Goal: Task Accomplishment & Management: Manage account settings

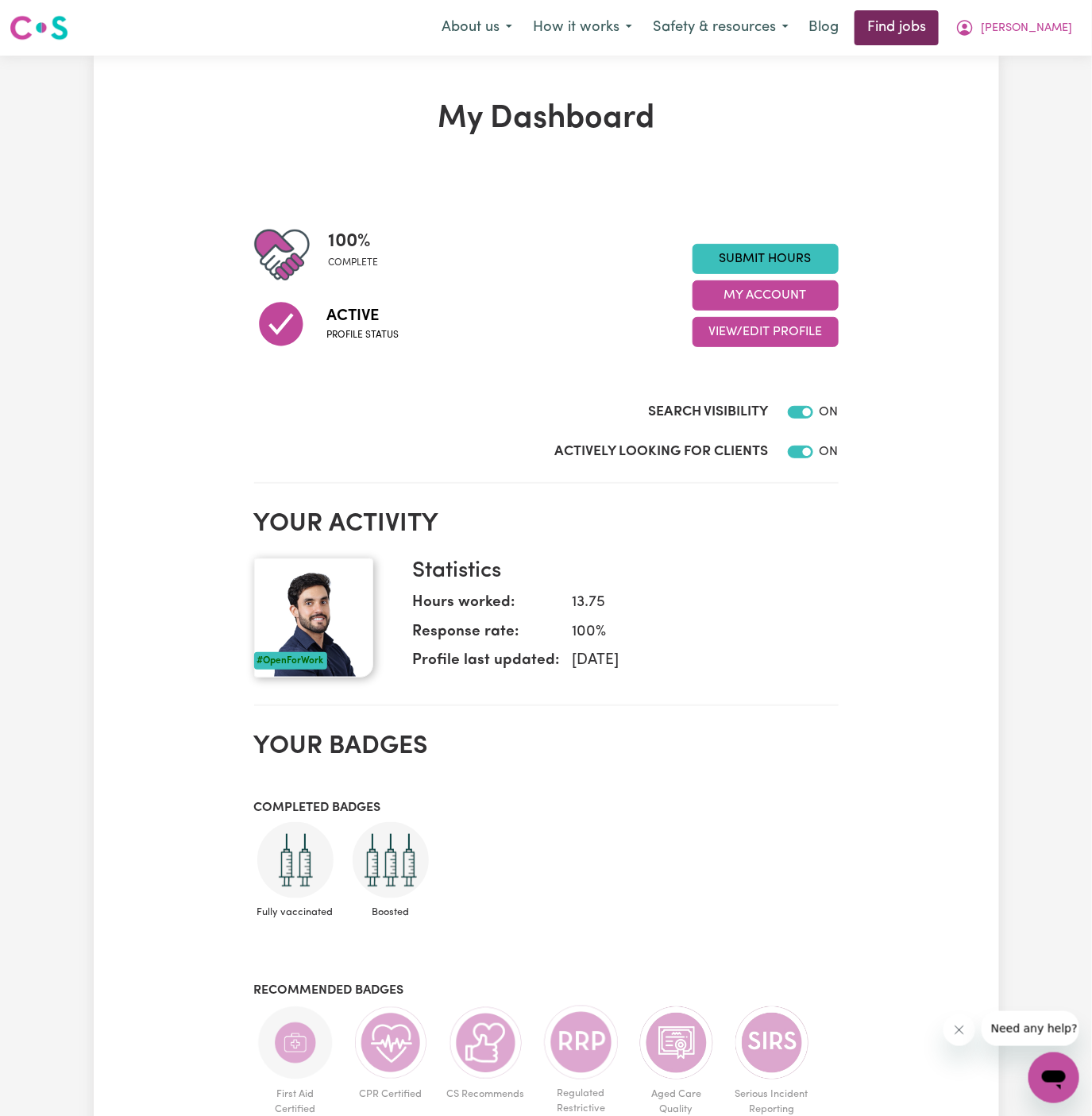
click at [940, 29] on link "Find jobs" at bounding box center [896, 28] width 84 height 35
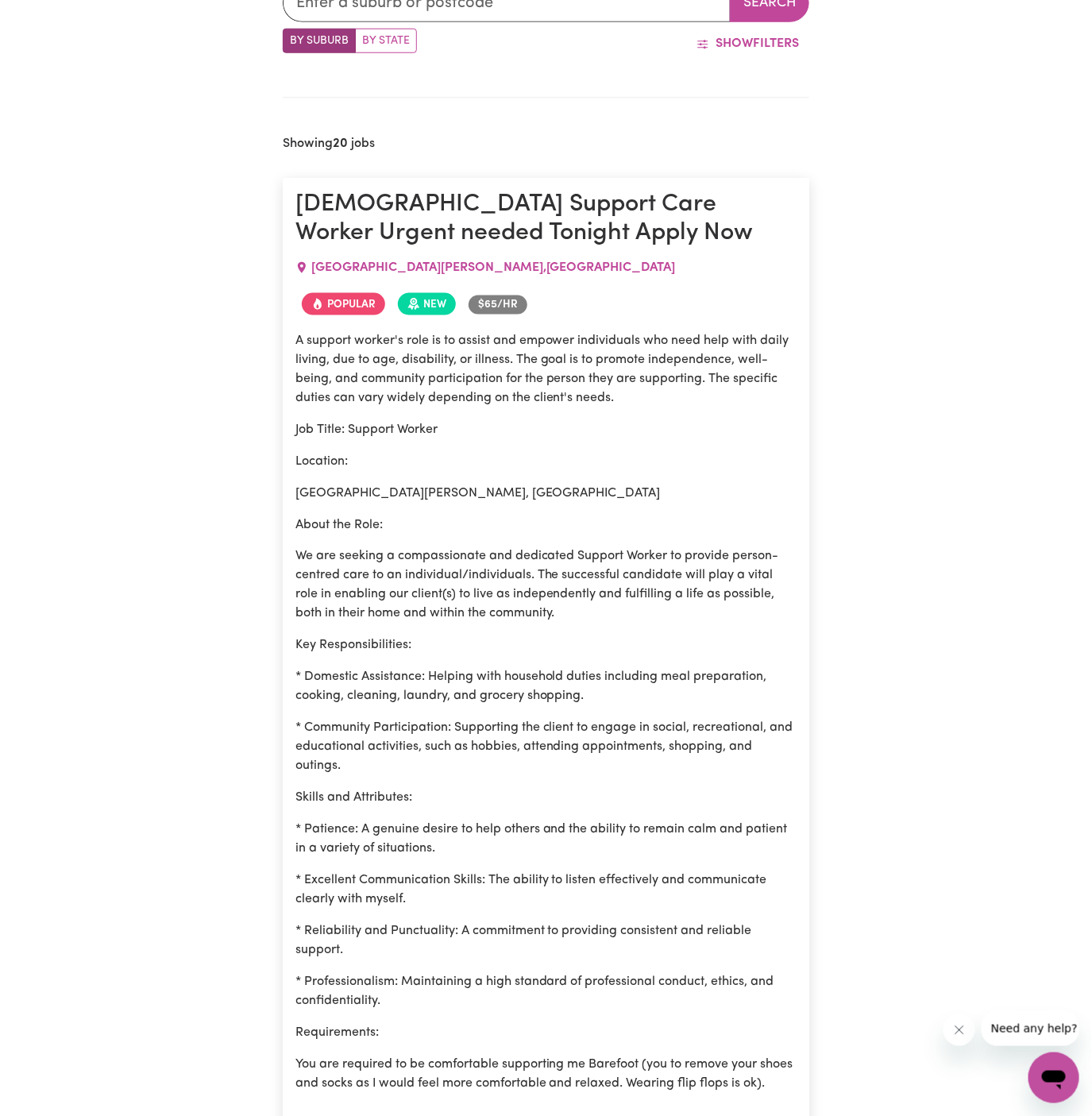
scroll to position [1209, 0]
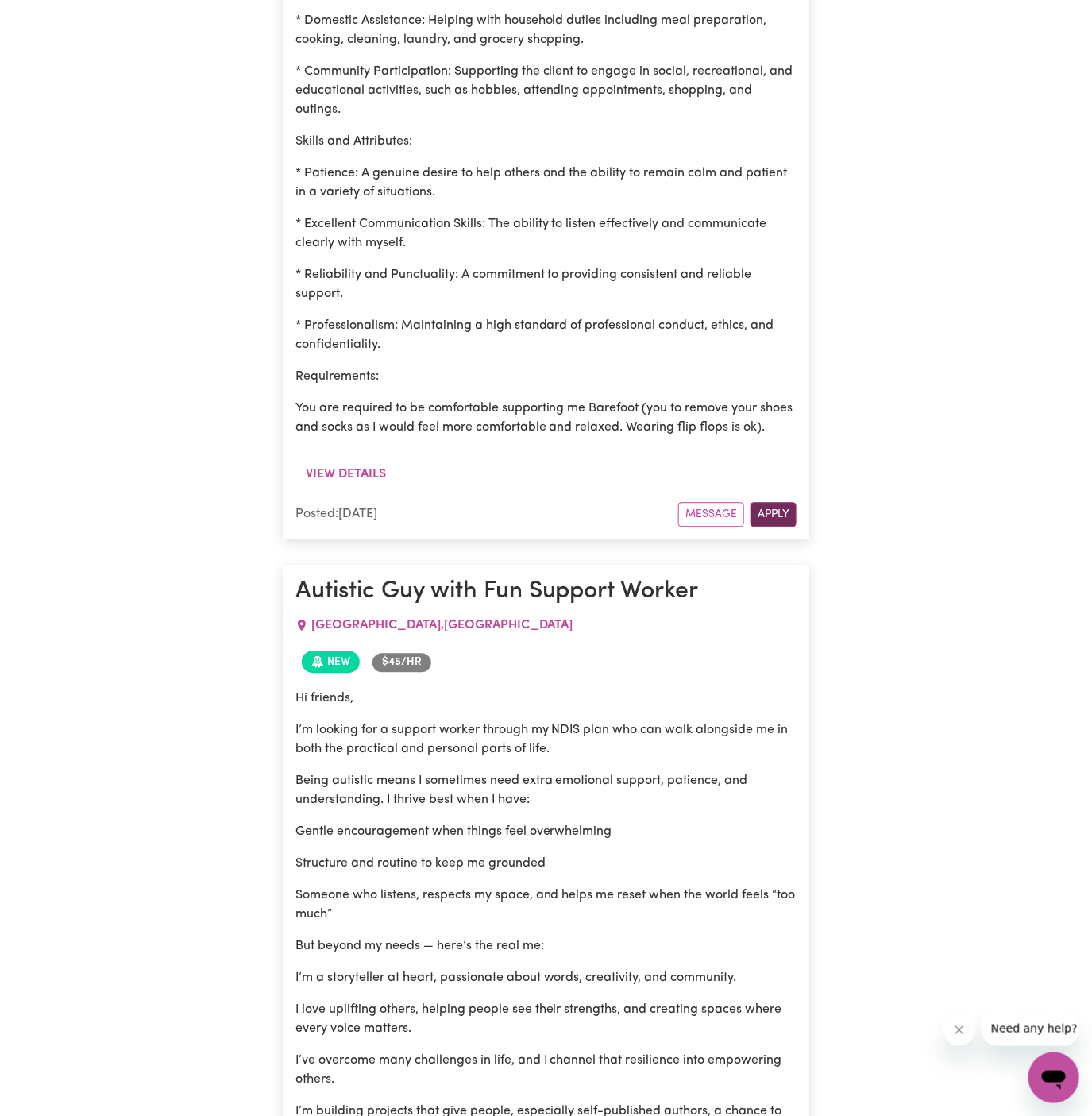
click at [777, 527] on button "Apply" at bounding box center [774, 515] width 46 height 25
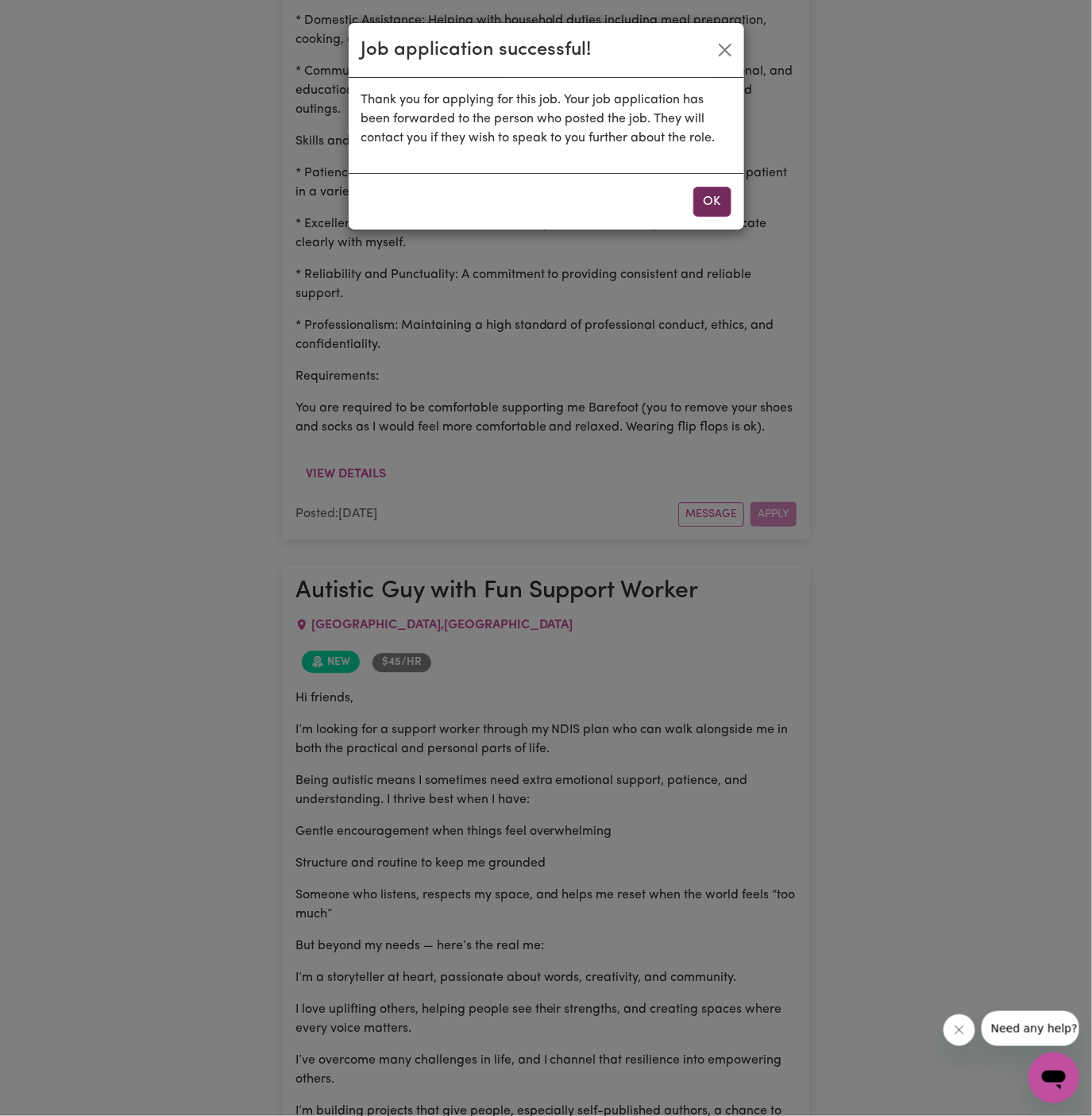
click at [719, 198] on button "OK" at bounding box center [713, 202] width 39 height 30
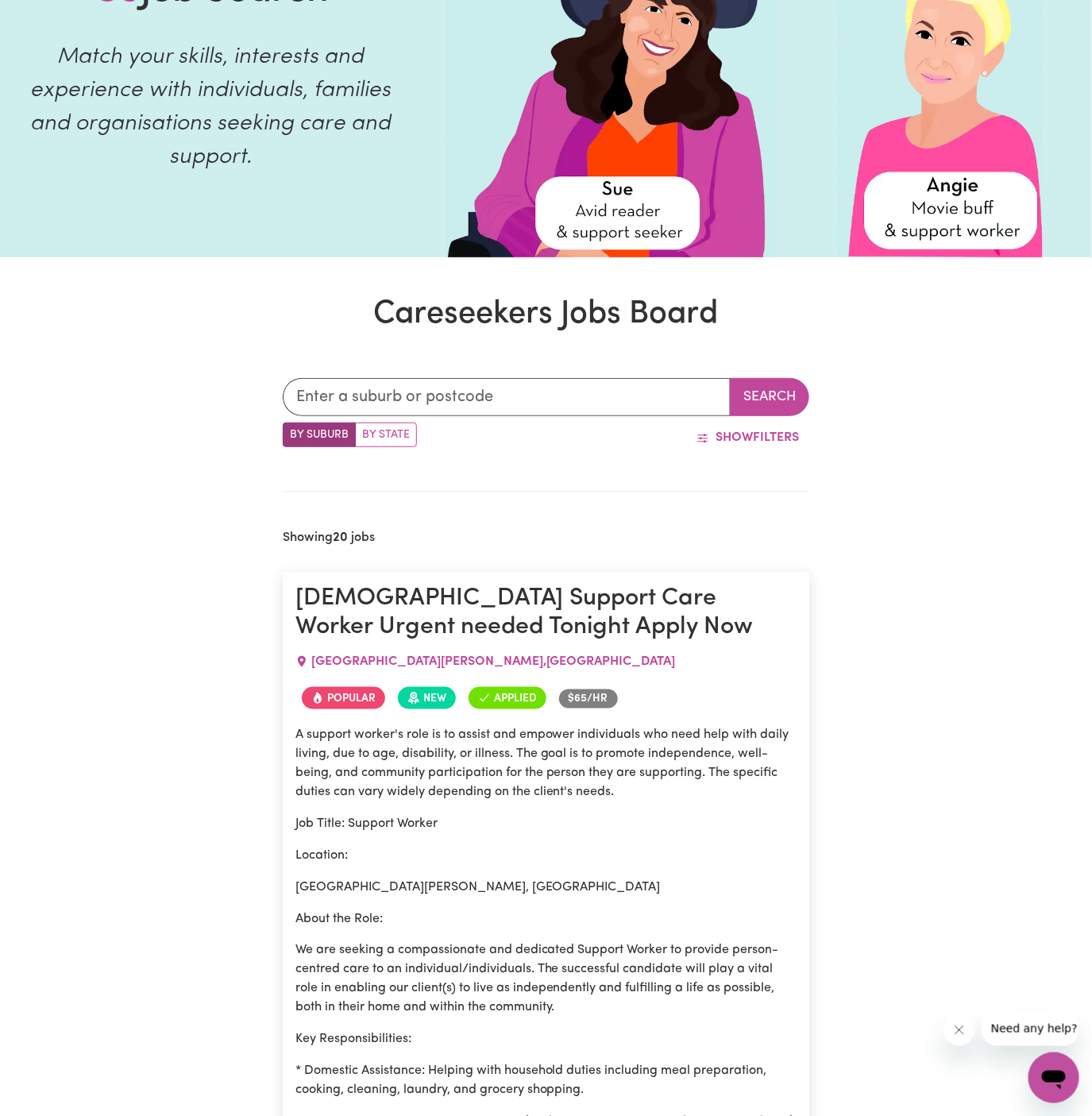
scroll to position [236, 0]
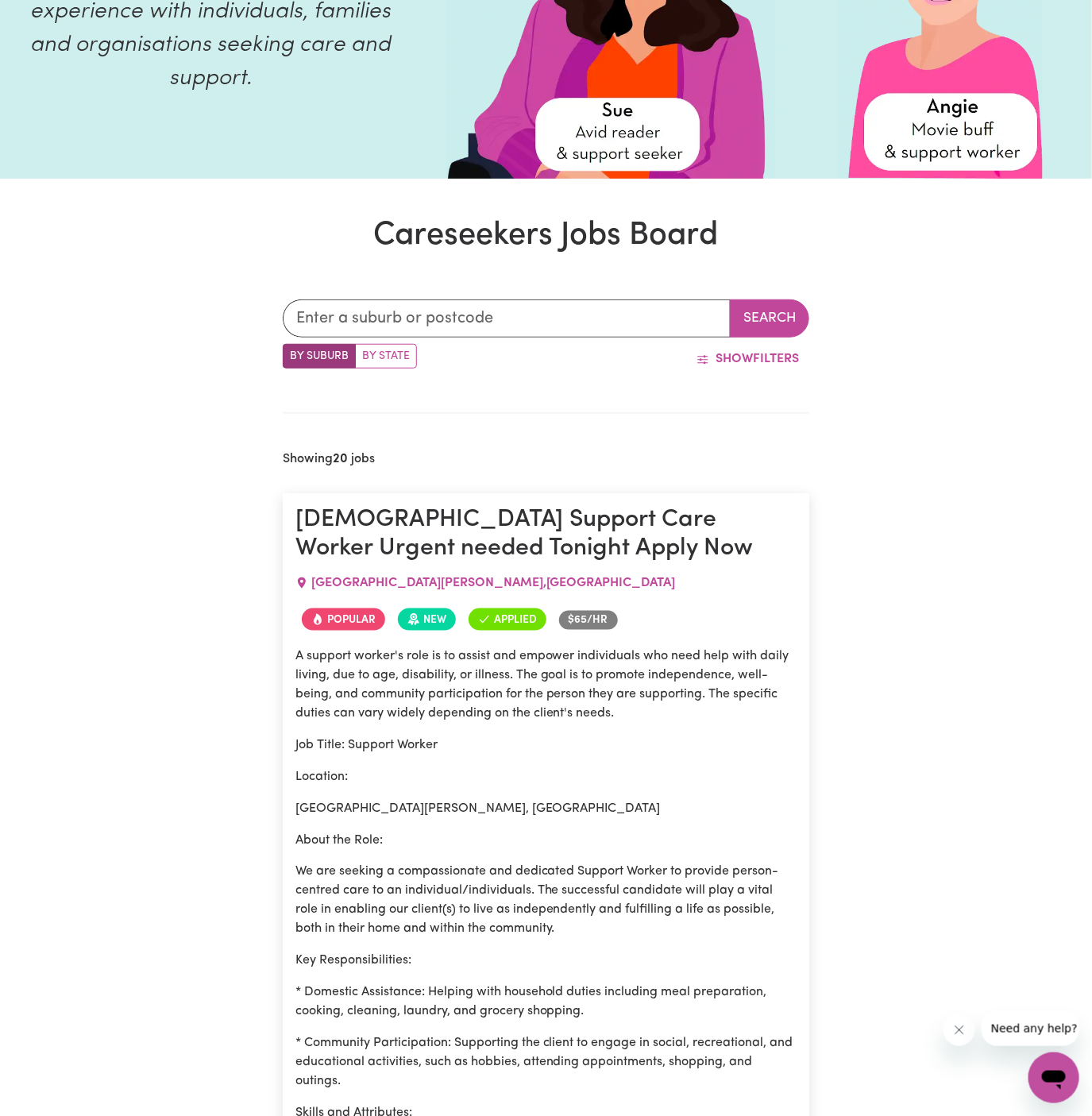
click at [611, 545] on h1 "[DEMOGRAPHIC_DATA] Support Care Worker Urgent needed Tonight Apply Now" at bounding box center [546, 535] width 503 height 58
click at [576, 520] on h1 "[DEMOGRAPHIC_DATA] Support Care Worker Urgent needed Tonight Apply Now" at bounding box center [546, 535] width 503 height 58
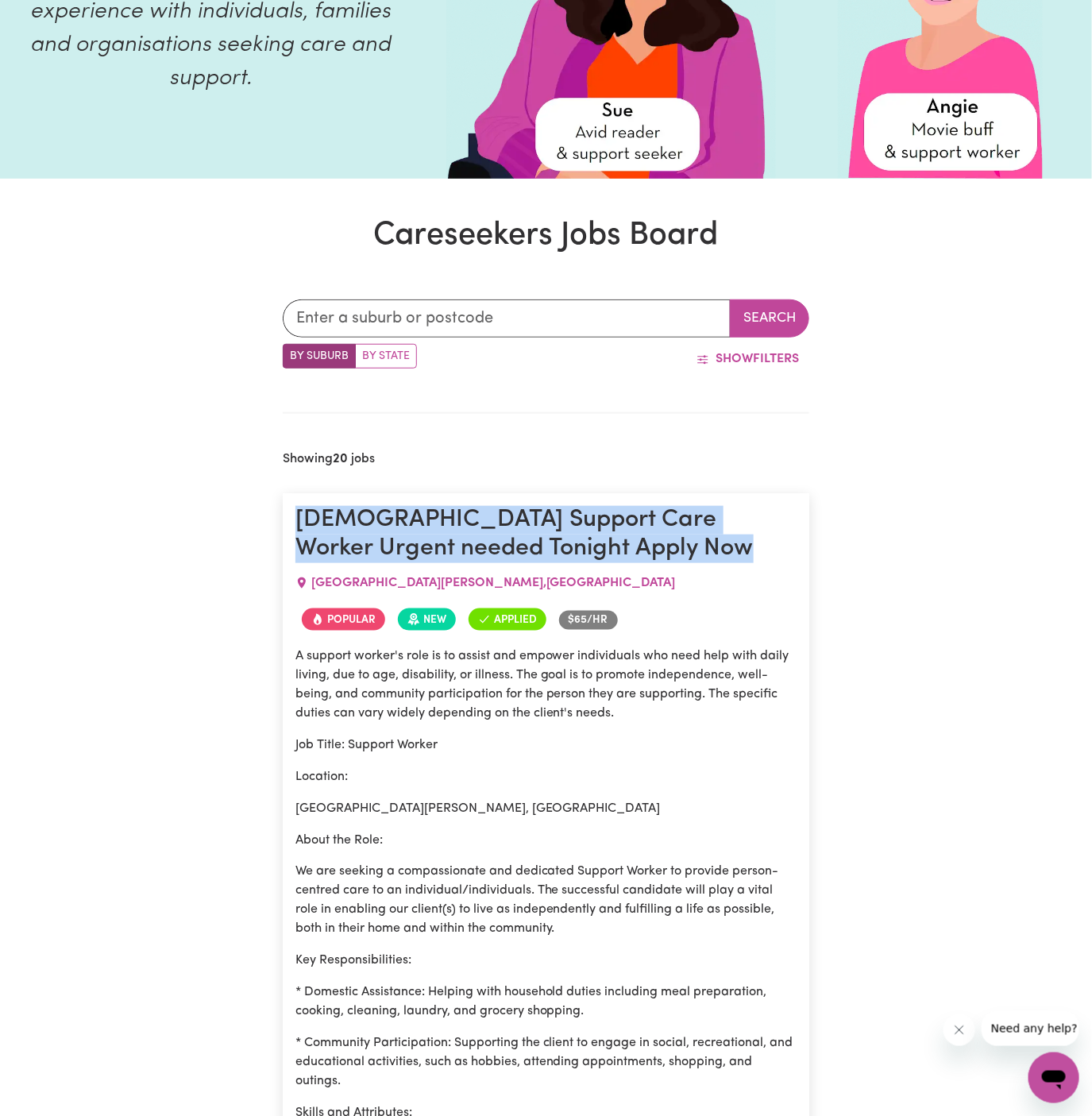
click at [576, 520] on h1 "[DEMOGRAPHIC_DATA] Support Care Worker Urgent needed Tonight Apply Now" at bounding box center [546, 535] width 503 height 58
copy h1 "[DEMOGRAPHIC_DATA] Support Care Worker Urgent needed Tonight Apply Now"
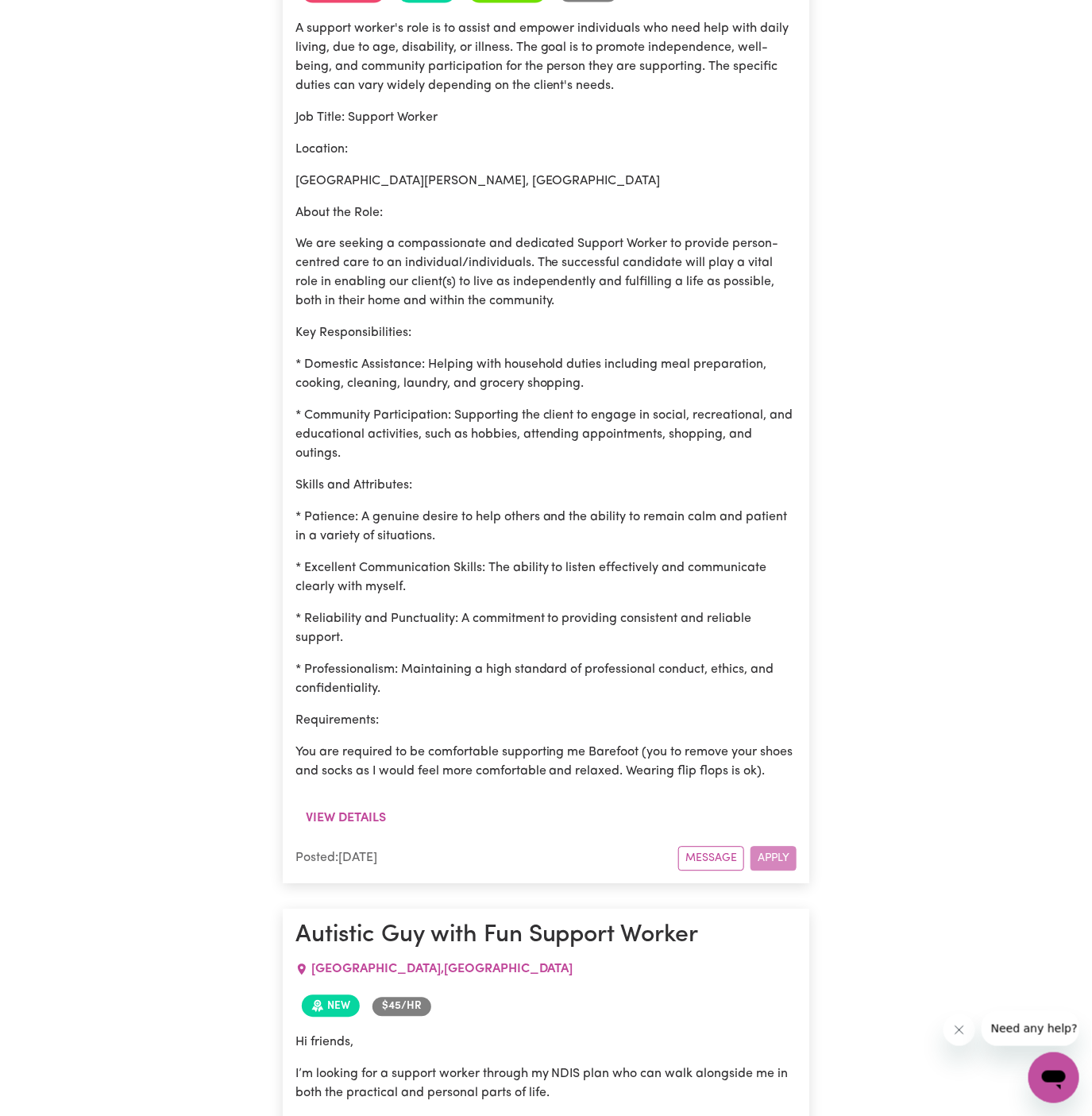
scroll to position [1043, 0]
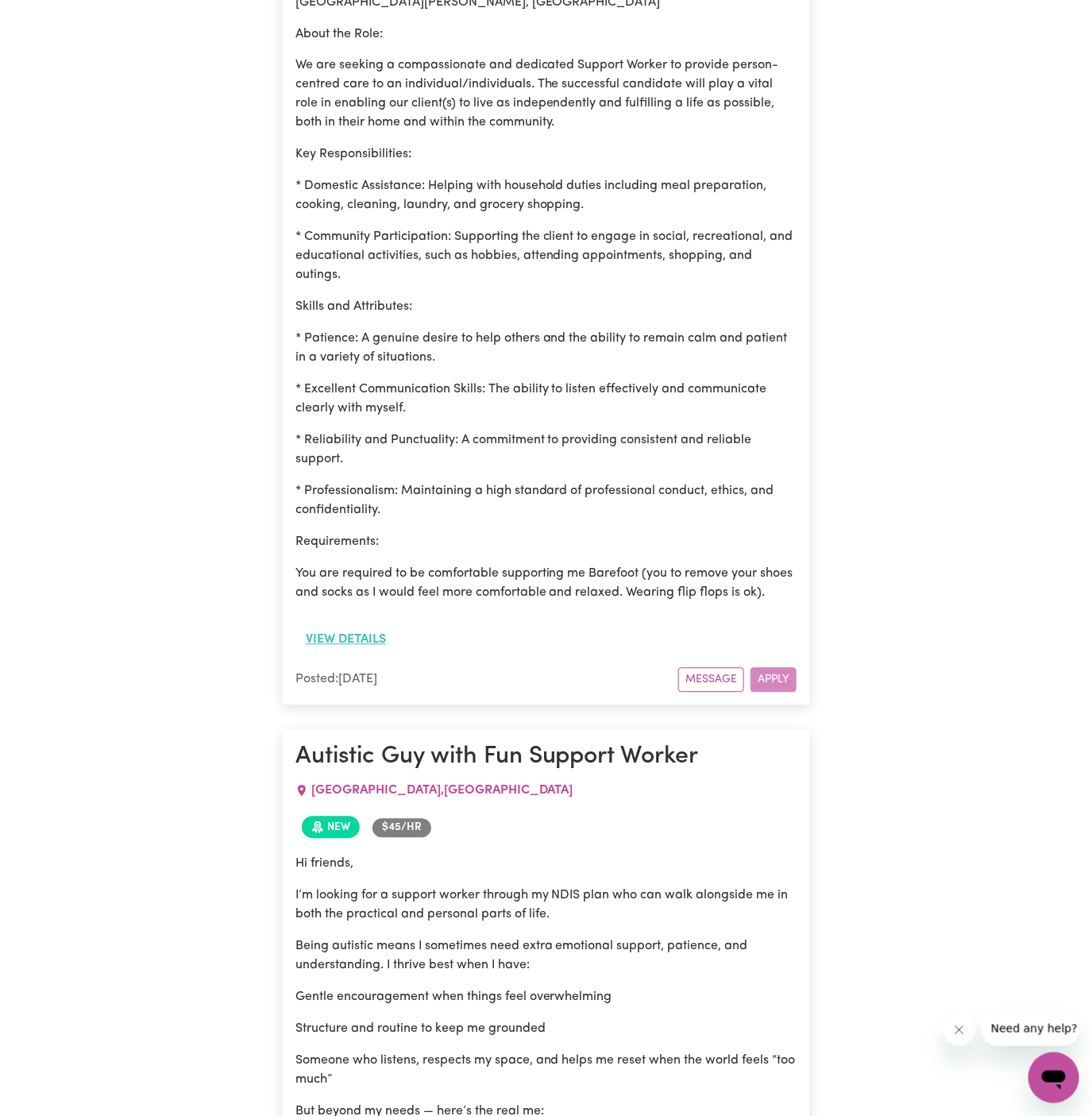
click at [344, 655] on button "View details" at bounding box center [345, 640] width 101 height 30
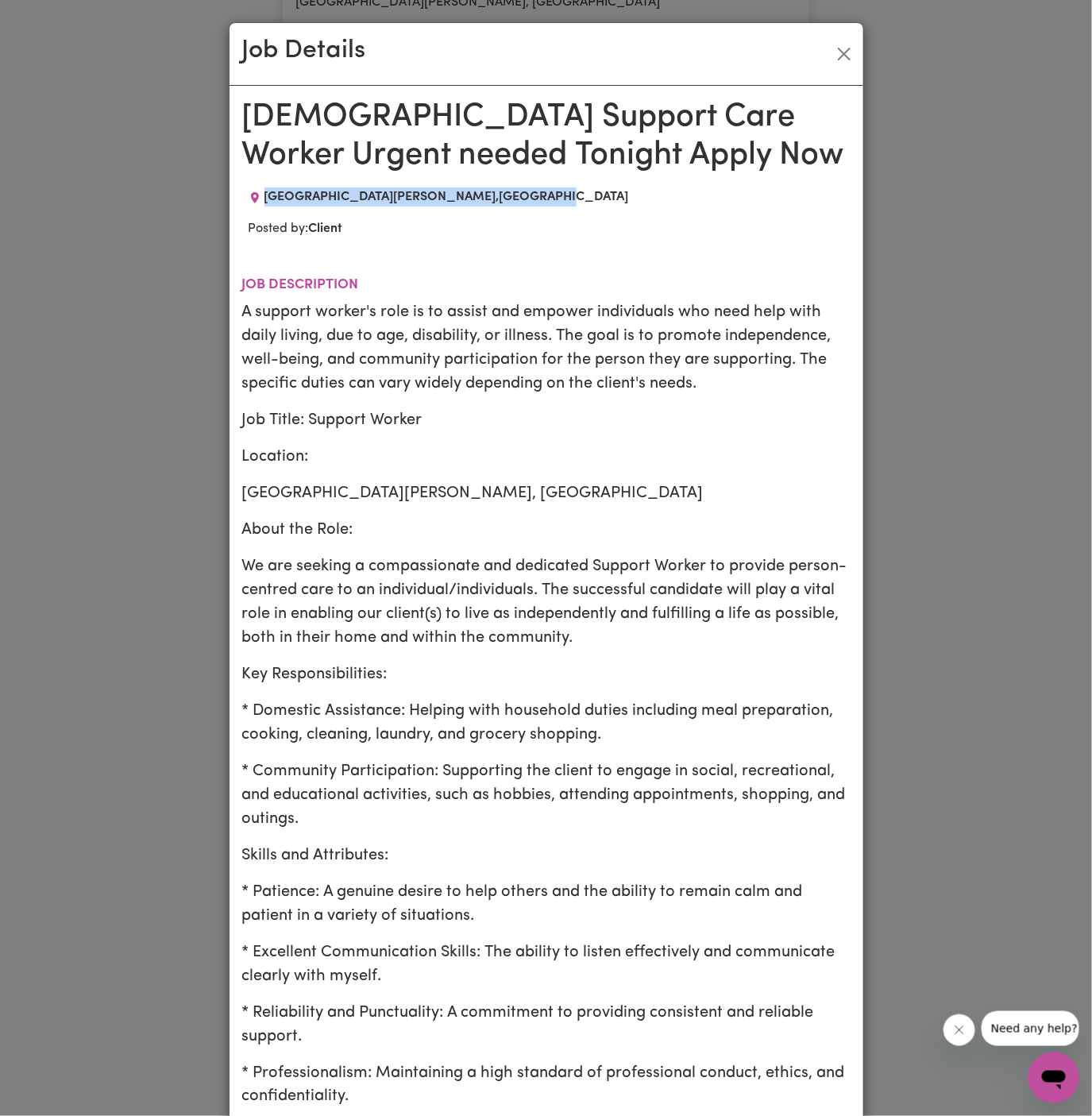
drag, startPoint x: 266, startPoint y: 191, endPoint x: 522, endPoint y: 193, distance: 256.0
click at [522, 193] on div "[GEOGRAPHIC_DATA][PERSON_NAME] , [GEOGRAPHIC_DATA]" at bounding box center [546, 197] width 609 height 19
copy span "[GEOGRAPHIC_DATA][PERSON_NAME] , [GEOGRAPHIC_DATA]"
click at [854, 57] on button "Close" at bounding box center [844, 54] width 25 height 25
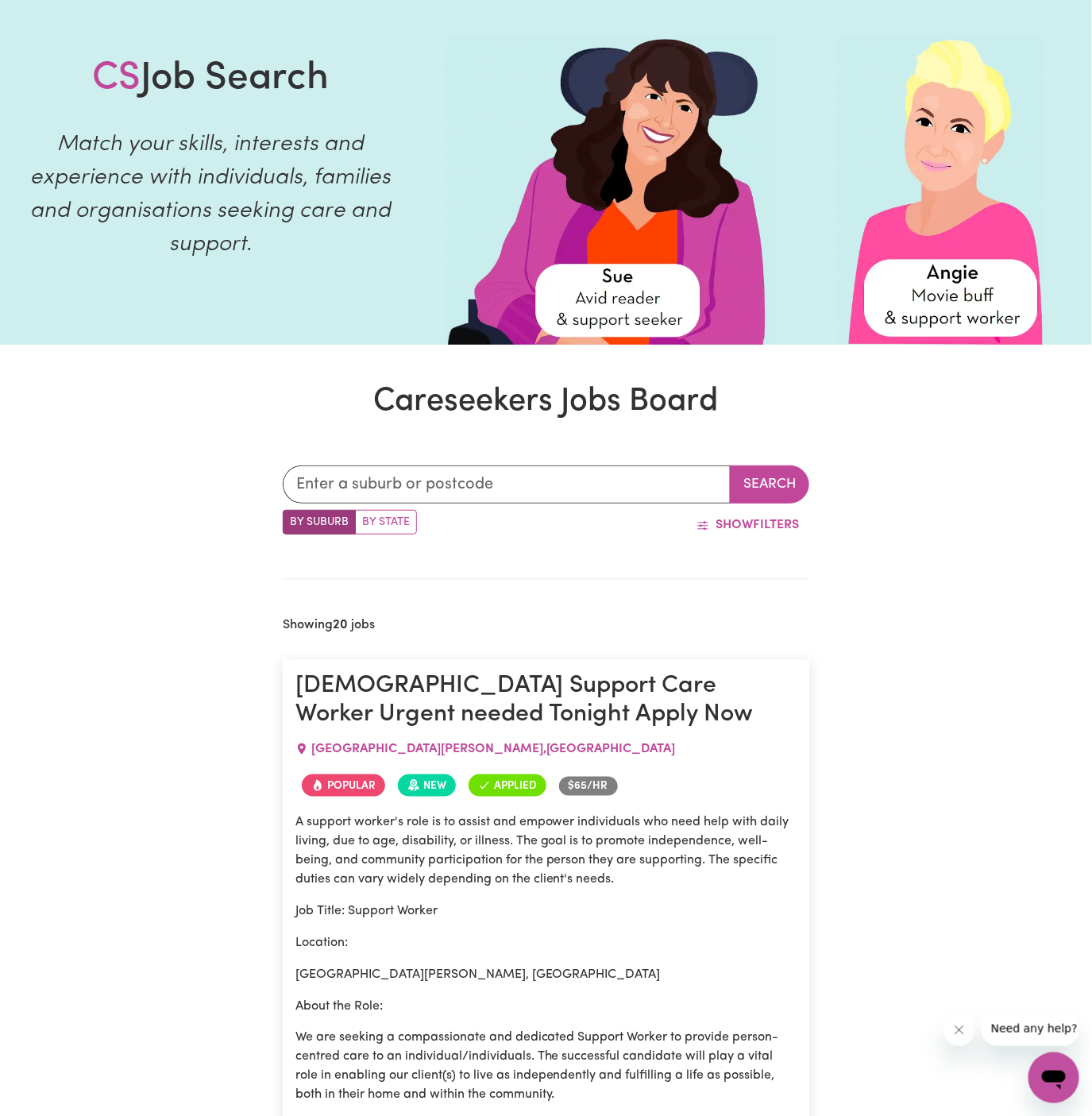
scroll to position [0, 0]
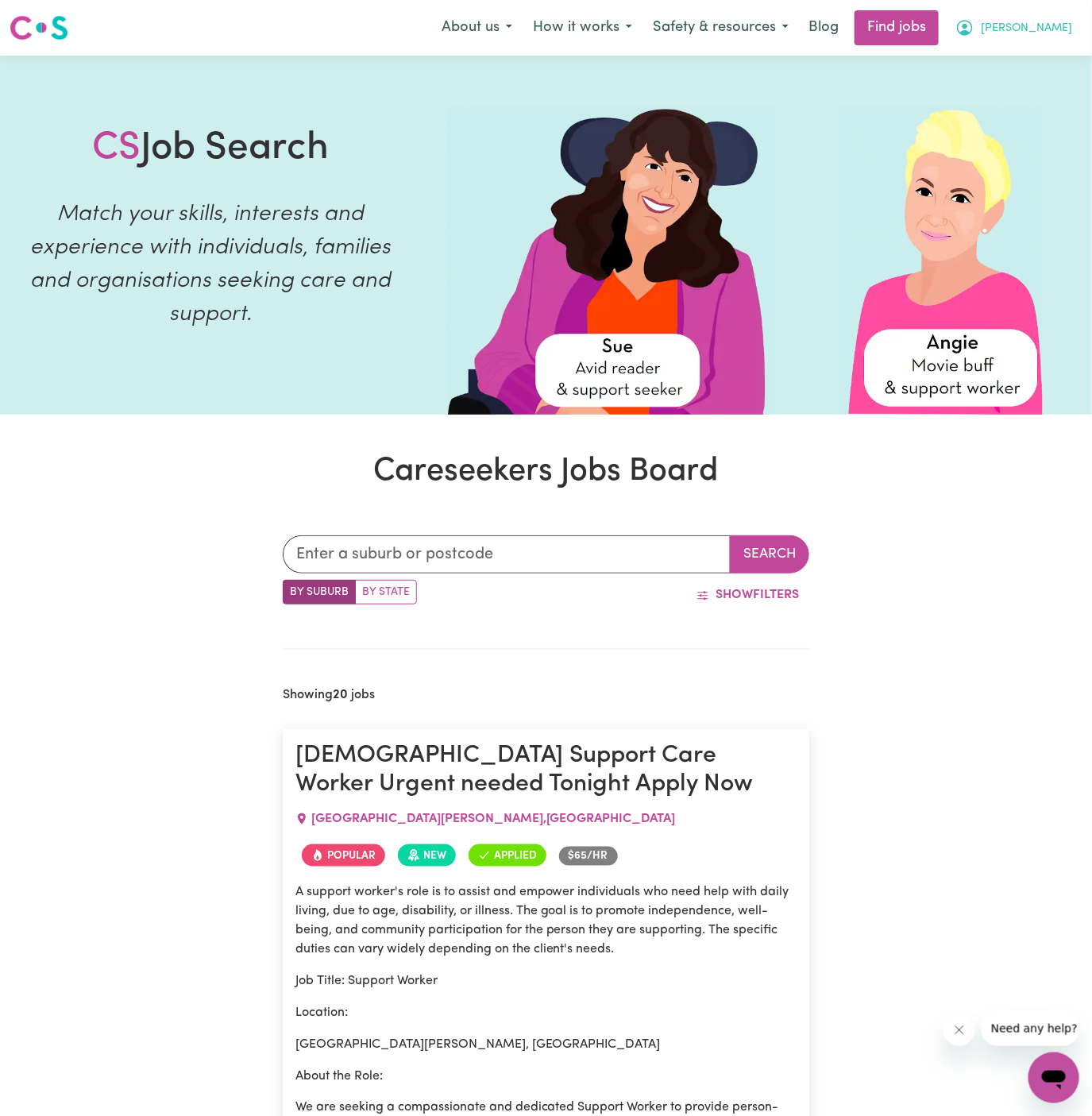
click at [1056, 29] on span "[PERSON_NAME]" at bounding box center [1026, 29] width 92 height 17
click at [1050, 122] on link "Logout" at bounding box center [1020, 121] width 125 height 30
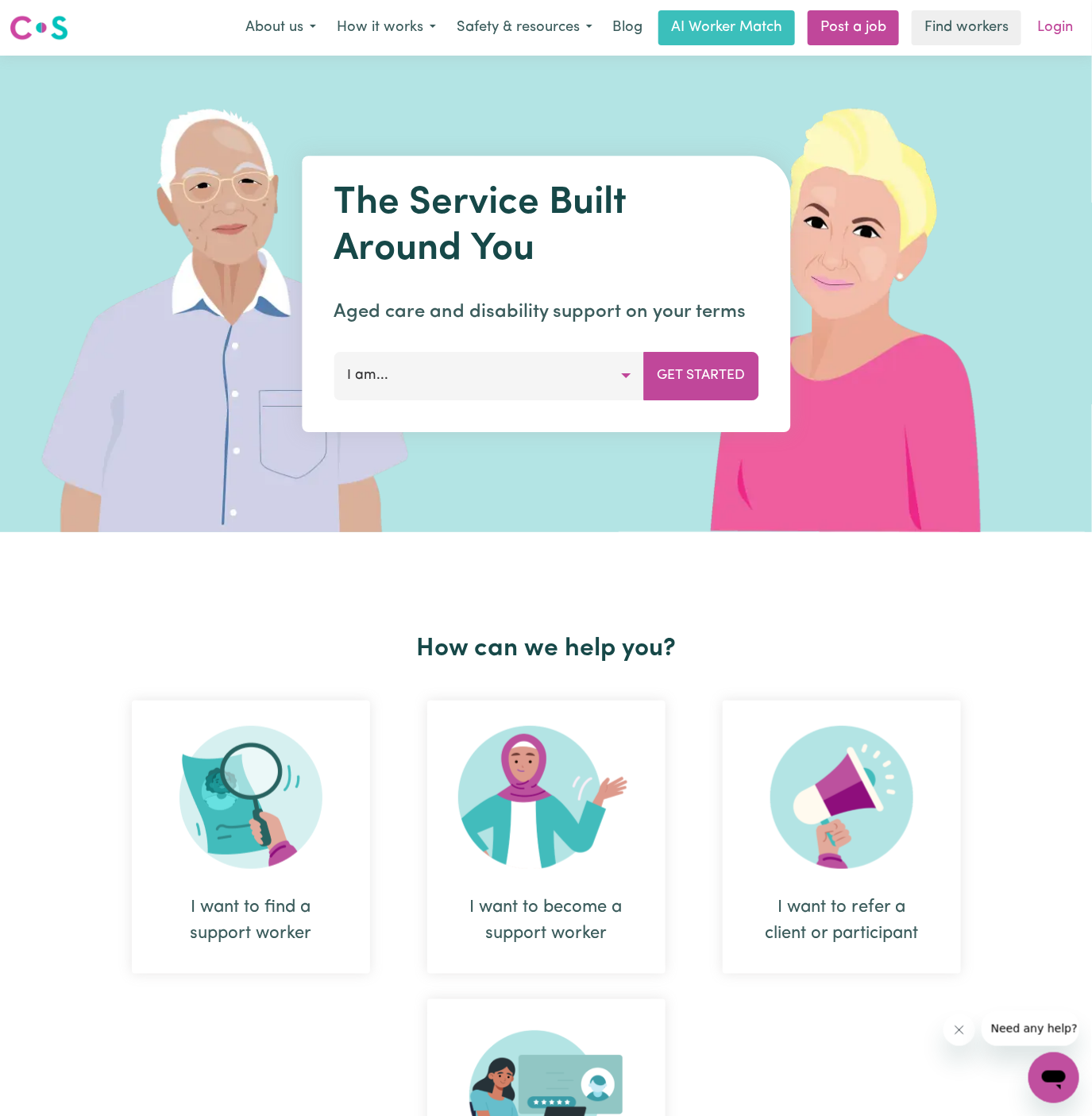
click at [1051, 20] on link "Login" at bounding box center [1055, 28] width 55 height 35
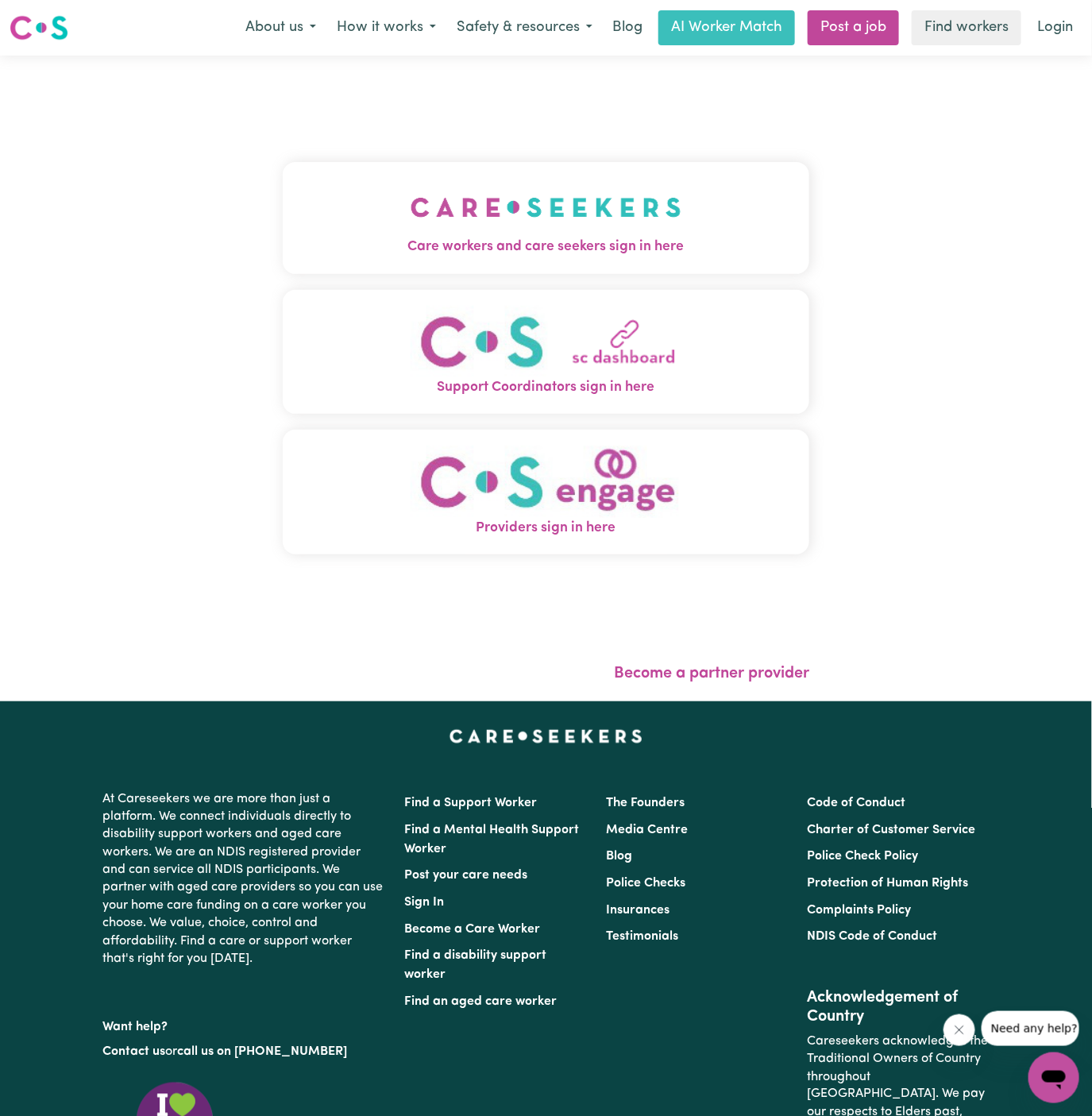
click at [447, 191] on img "Care workers and care seekers sign in here" at bounding box center [546, 206] width 271 height 59
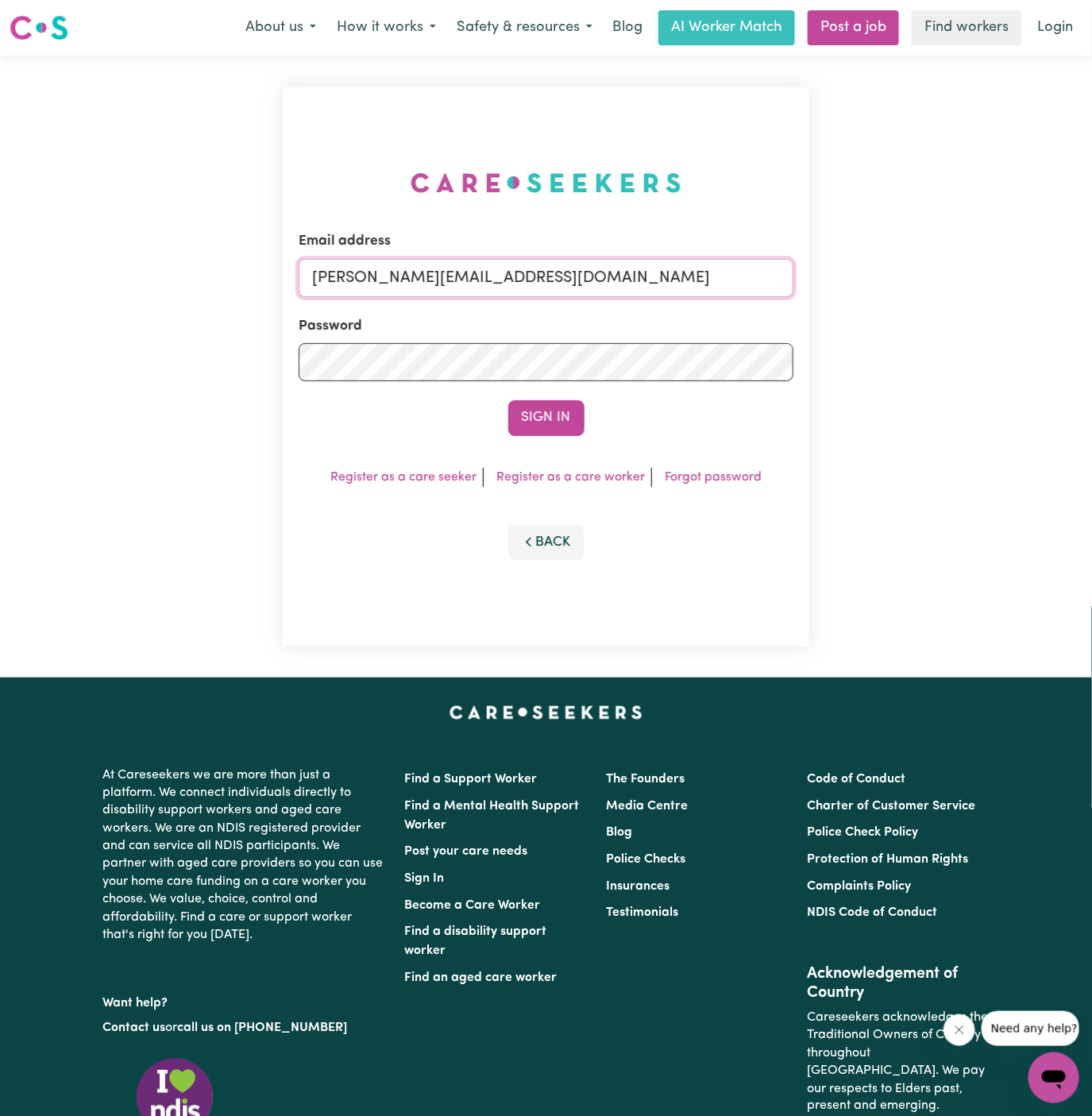
click at [572, 283] on input "[PERSON_NAME][EMAIL_ADDRESS][DOMAIN_NAME]" at bounding box center [547, 279] width 496 height 39
drag, startPoint x: 395, startPoint y: 282, endPoint x: 1076, endPoint y: 299, distance: 681.2
click at [1076, 299] on div "Email address [EMAIL_ADDRESS][PERSON_NAME][DOMAIN_NAME] Password Sign In Regist…" at bounding box center [546, 367] width 1092 height 622
type input "[EMAIL_ADDRESS][DOMAIN_NAME]"
click at [508, 400] on button "Sign In" at bounding box center [546, 418] width 76 height 35
